Goal: Task Accomplishment & Management: Use online tool/utility

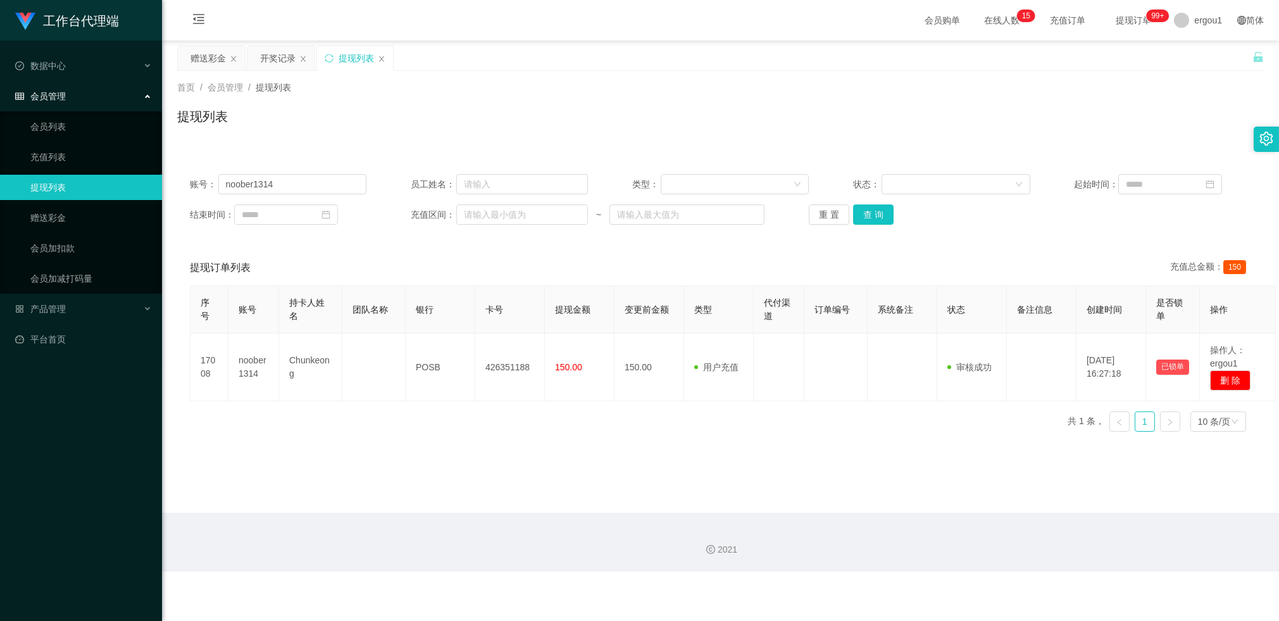
drag, startPoint x: 216, startPoint y: 63, endPoint x: 225, endPoint y: 72, distance: 12.6
click at [216, 63] on div "赠送彩金" at bounding box center [208, 58] width 35 height 24
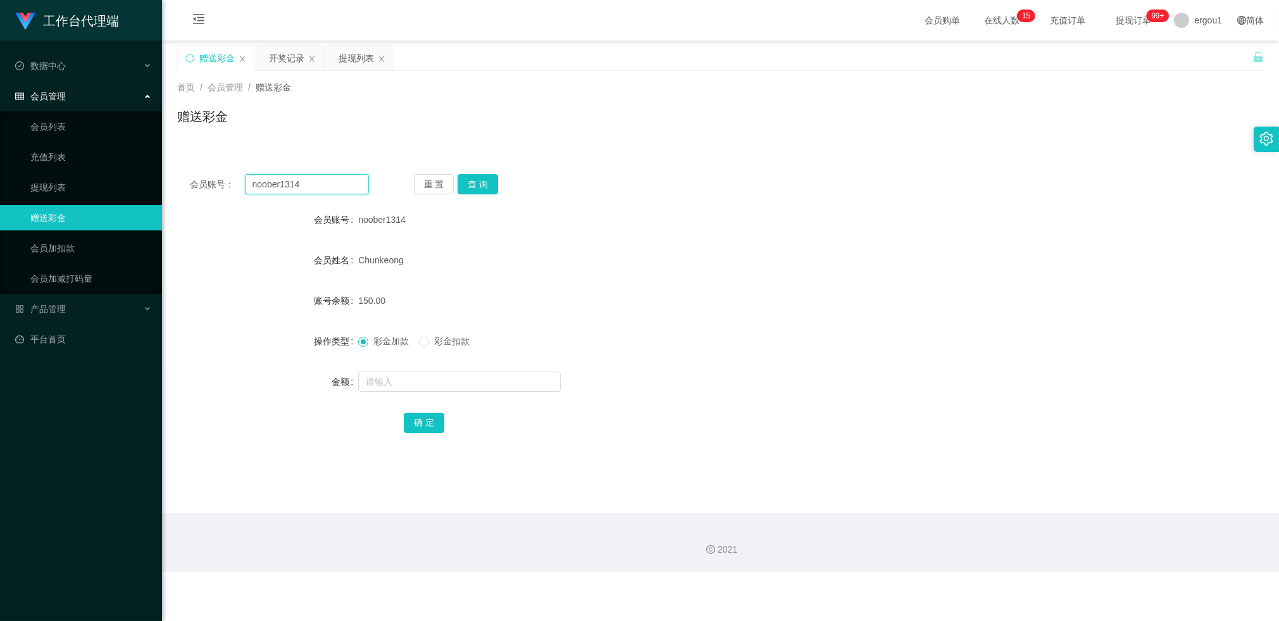
click at [289, 184] on input "noober1314" at bounding box center [307, 184] width 124 height 20
click at [469, 184] on button "查 询" at bounding box center [478, 184] width 41 height 20
click at [317, 179] on input "noober1314" at bounding box center [307, 184] width 124 height 20
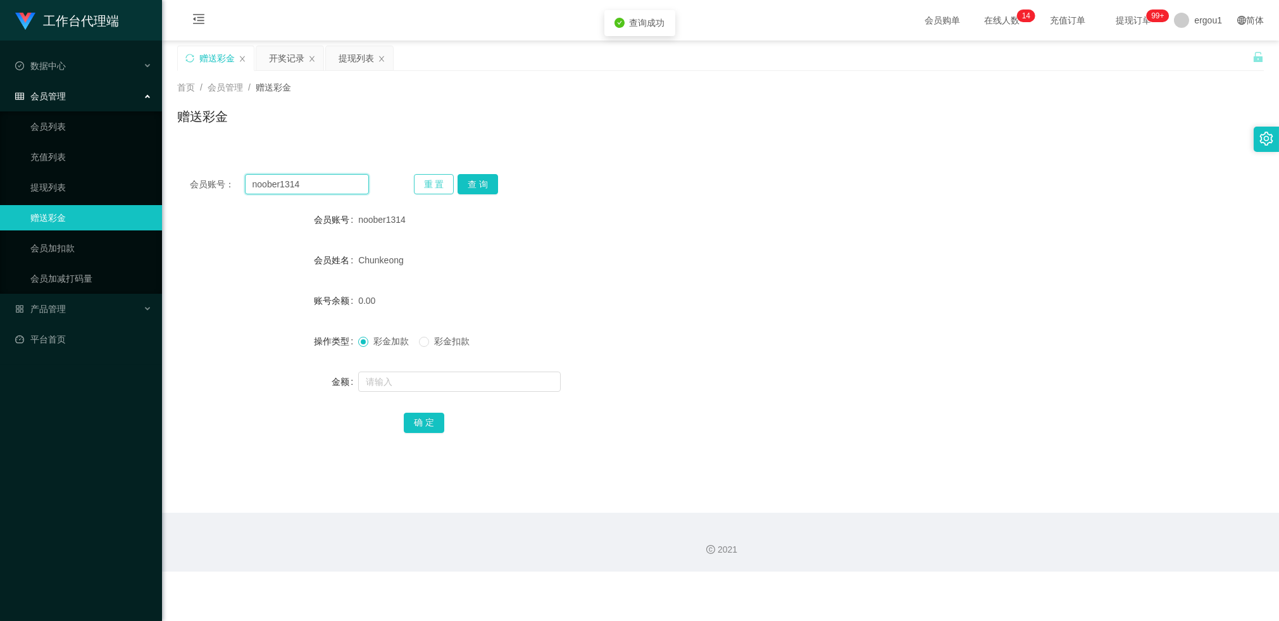
paste input "80705542"
type input "80705542"
click at [487, 179] on button "查 询" at bounding box center [478, 184] width 41 height 20
click at [378, 386] on input "text" at bounding box center [459, 382] width 203 height 20
type input "500"
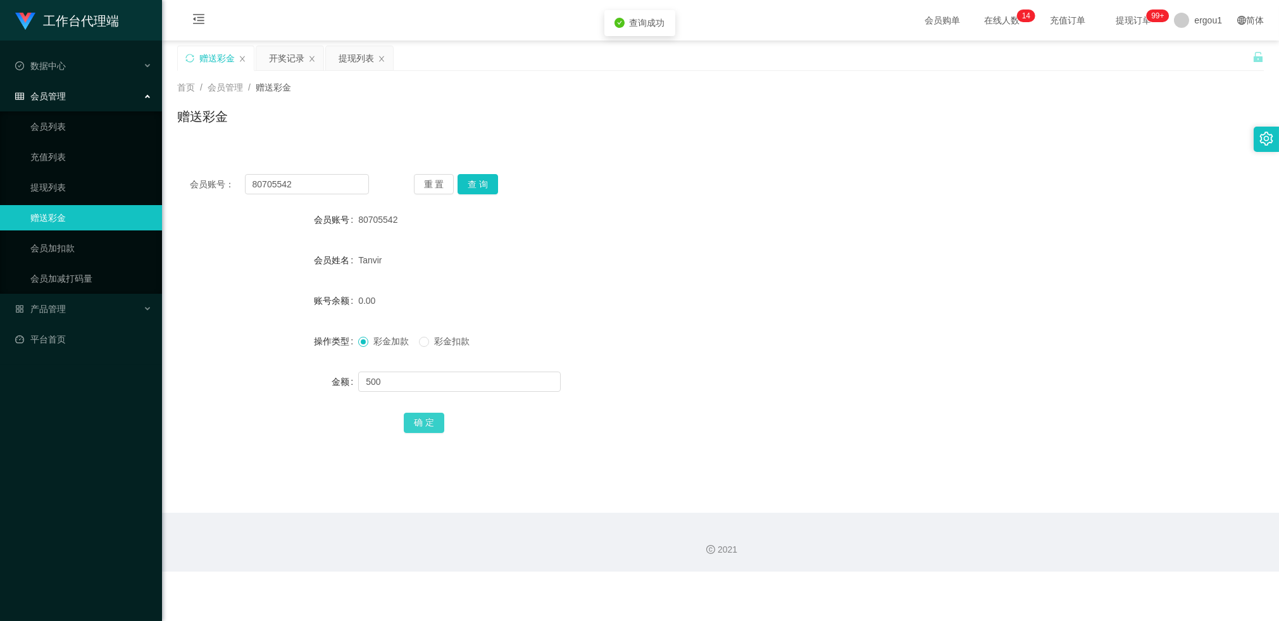
drag, startPoint x: 427, startPoint y: 420, endPoint x: 437, endPoint y: 415, distance: 11.9
click at [427, 420] on button "确 定" at bounding box center [424, 423] width 41 height 20
click at [662, 296] on div "500.00" at bounding box center [675, 300] width 634 height 25
click at [269, 185] on input "80705542" at bounding box center [307, 184] width 124 height 20
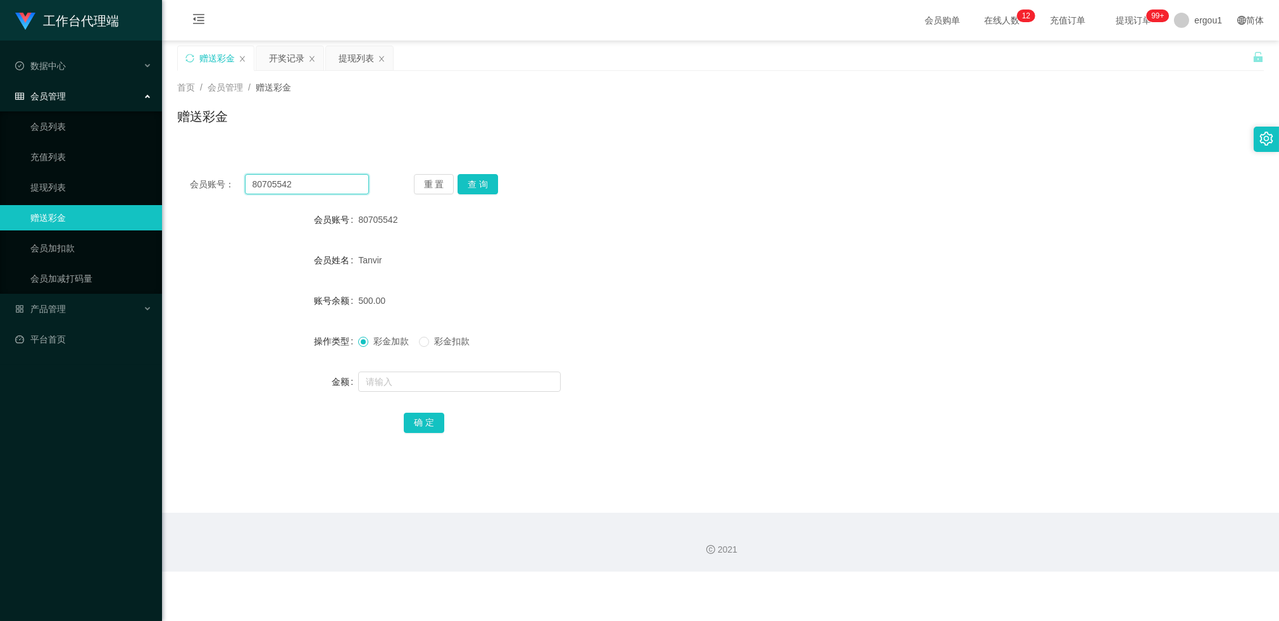
click at [310, 182] on input "80705542" at bounding box center [307, 184] width 124 height 20
paste input "noober1314"
type input "noober1314"
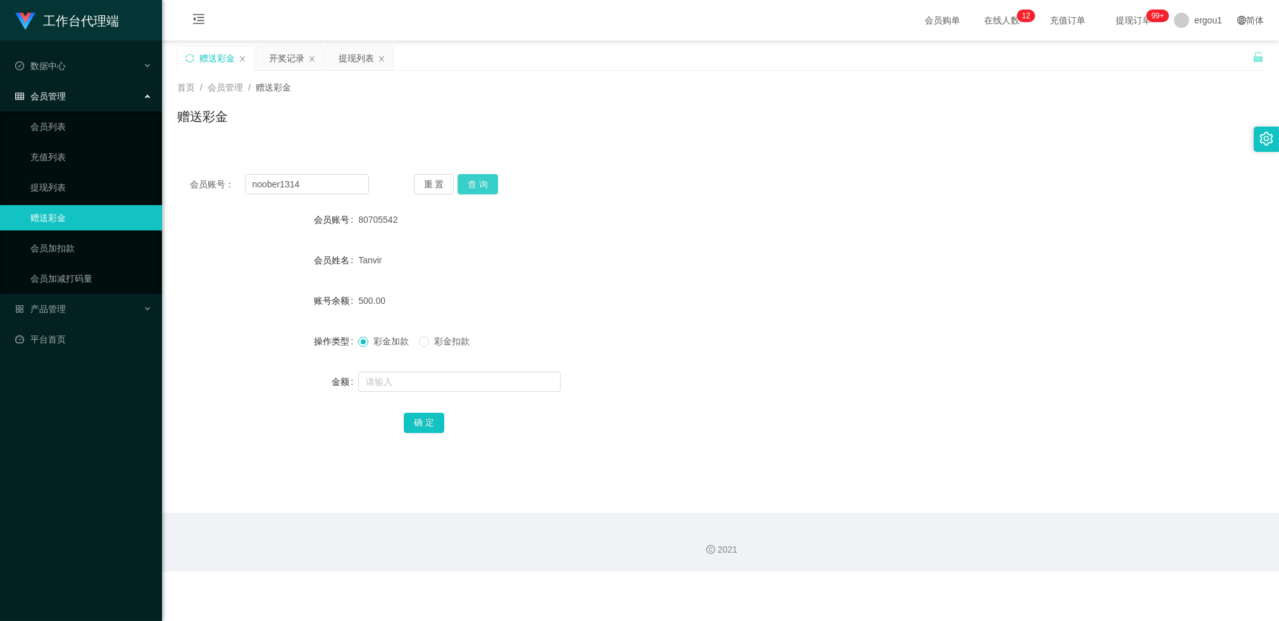
click at [469, 181] on button "查 询" at bounding box center [478, 184] width 41 height 20
click at [380, 375] on input "text" at bounding box center [459, 382] width 203 height 20
type input "100"
drag, startPoint x: 413, startPoint y: 423, endPoint x: 406, endPoint y: 417, distance: 9.4
click at [413, 423] on button "确 定" at bounding box center [424, 423] width 41 height 20
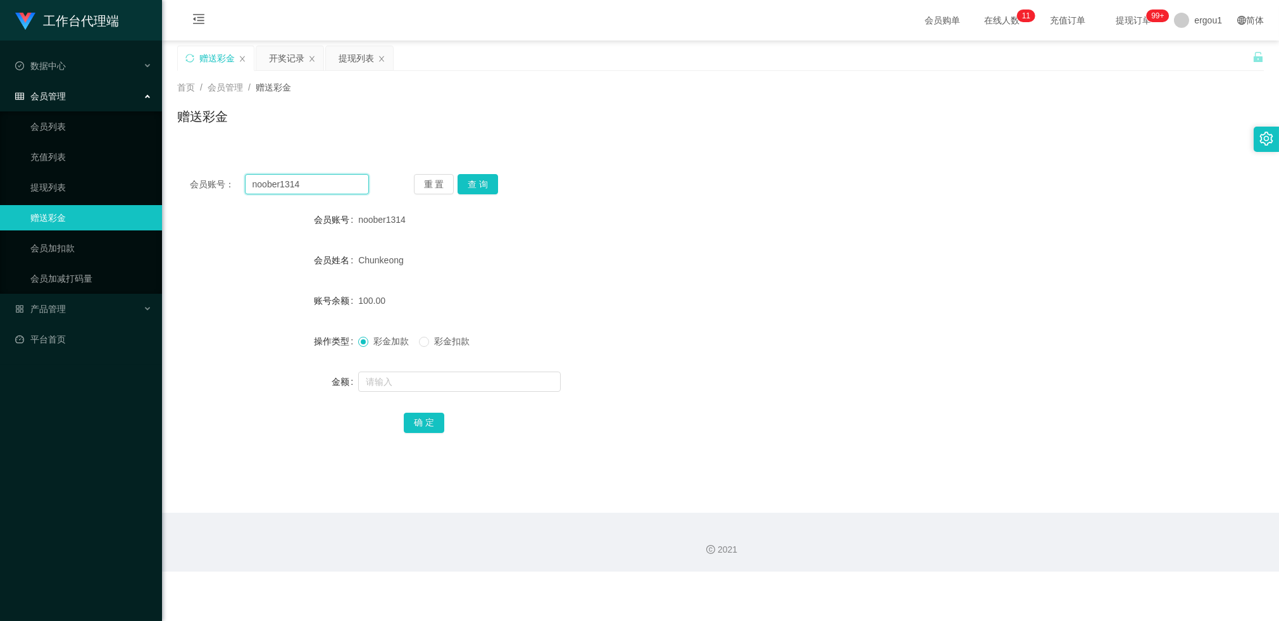
click at [311, 177] on input "noober1314" at bounding box center [307, 184] width 124 height 20
paste input "85593275"
type input "85593275"
click at [475, 180] on button "查 询" at bounding box center [478, 184] width 41 height 20
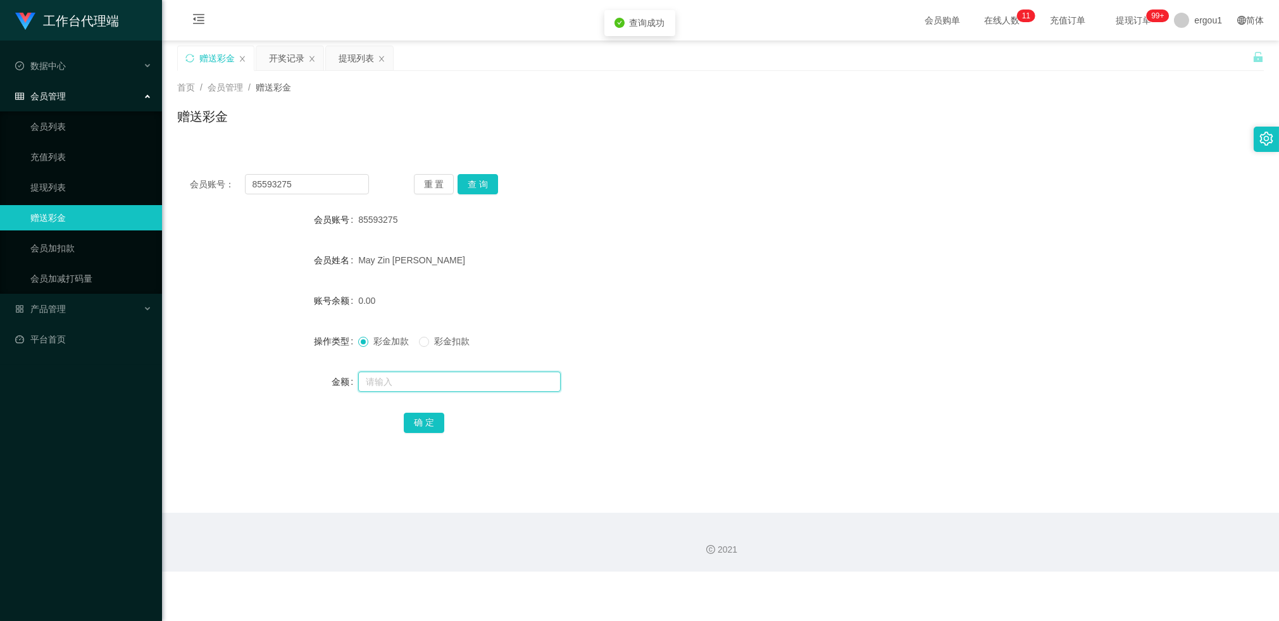
click at [386, 373] on input "text" at bounding box center [459, 382] width 203 height 20
type input "100"
drag, startPoint x: 421, startPoint y: 420, endPoint x: 419, endPoint y: 412, distance: 8.4
click at [421, 420] on button "确 定" at bounding box center [424, 423] width 41 height 20
click at [324, 182] on input "85593275" at bounding box center [307, 184] width 124 height 20
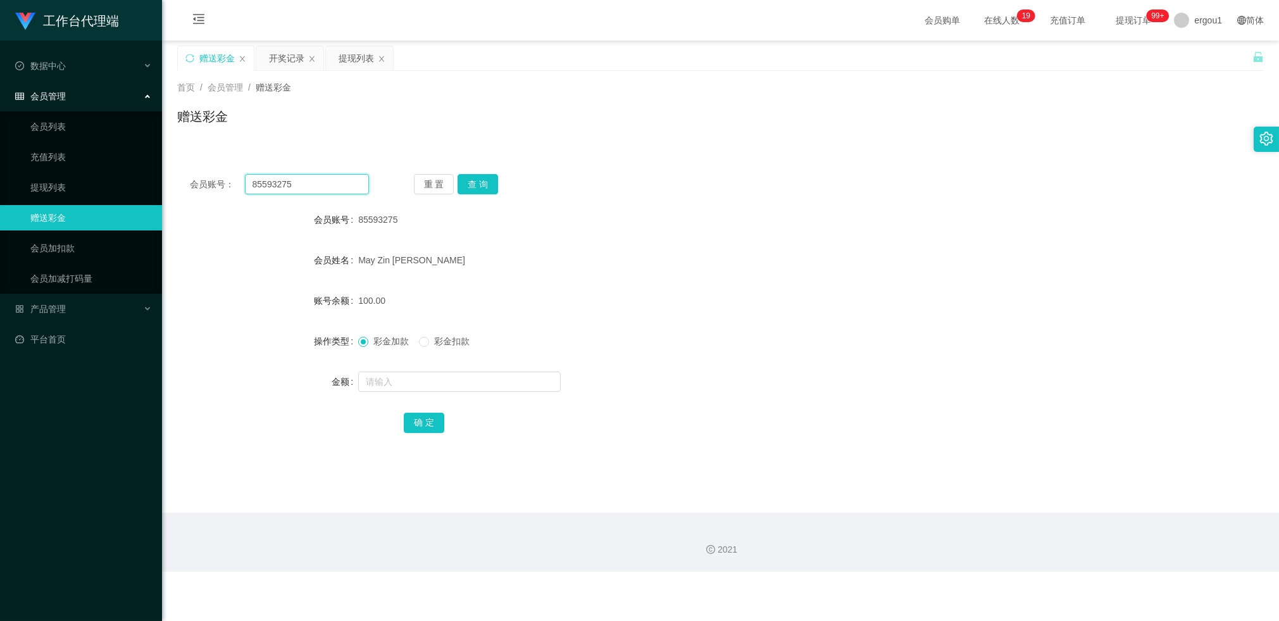
click at [324, 182] on input "85593275" at bounding box center [307, 184] width 124 height 20
click at [475, 182] on button "查 询" at bounding box center [478, 184] width 41 height 20
click at [284, 185] on input "85593275" at bounding box center [307, 184] width 124 height 20
click at [474, 186] on button "查 询" at bounding box center [478, 184] width 41 height 20
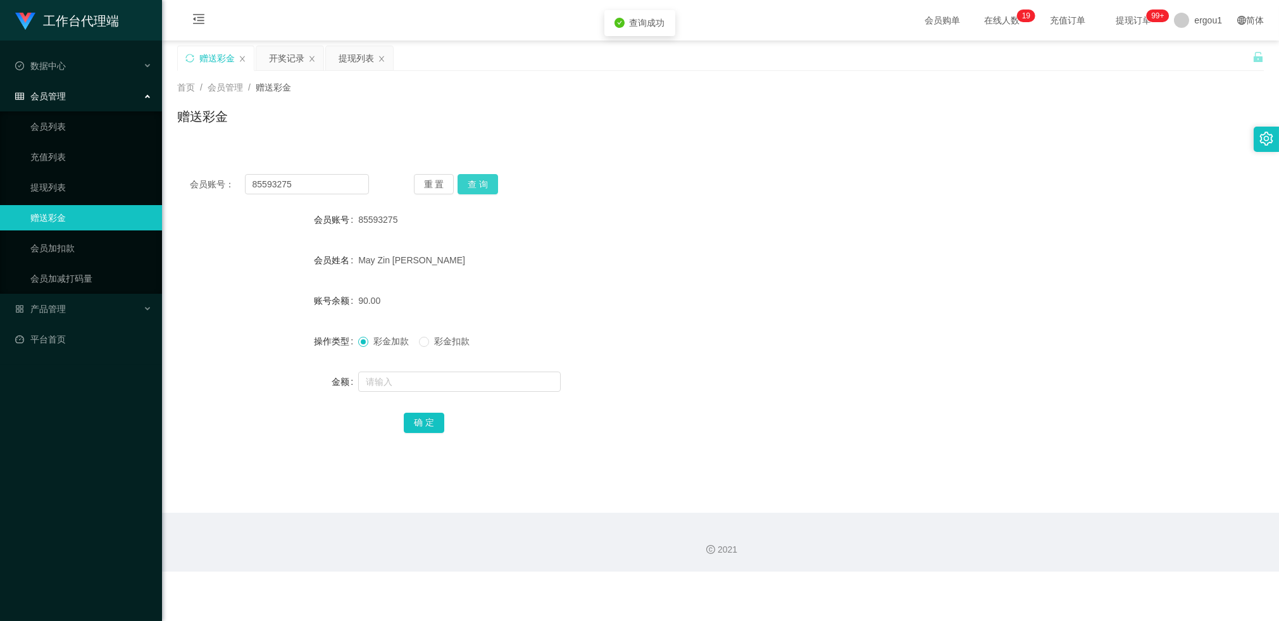
drag, startPoint x: 484, startPoint y: 175, endPoint x: 498, endPoint y: 172, distance: 13.8
click at [484, 175] on button "查 询" at bounding box center [478, 184] width 41 height 20
